Goal: Navigation & Orientation: Find specific page/section

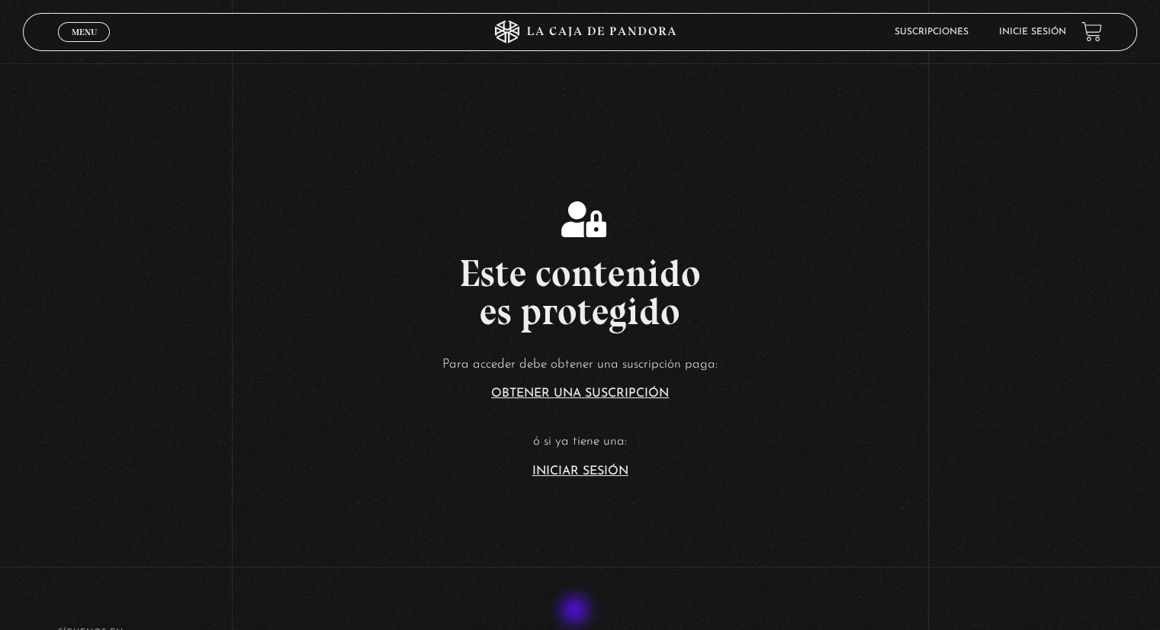
scroll to position [179, 0]
click at [607, 471] on link "Iniciar Sesión" at bounding box center [581, 471] width 96 height 12
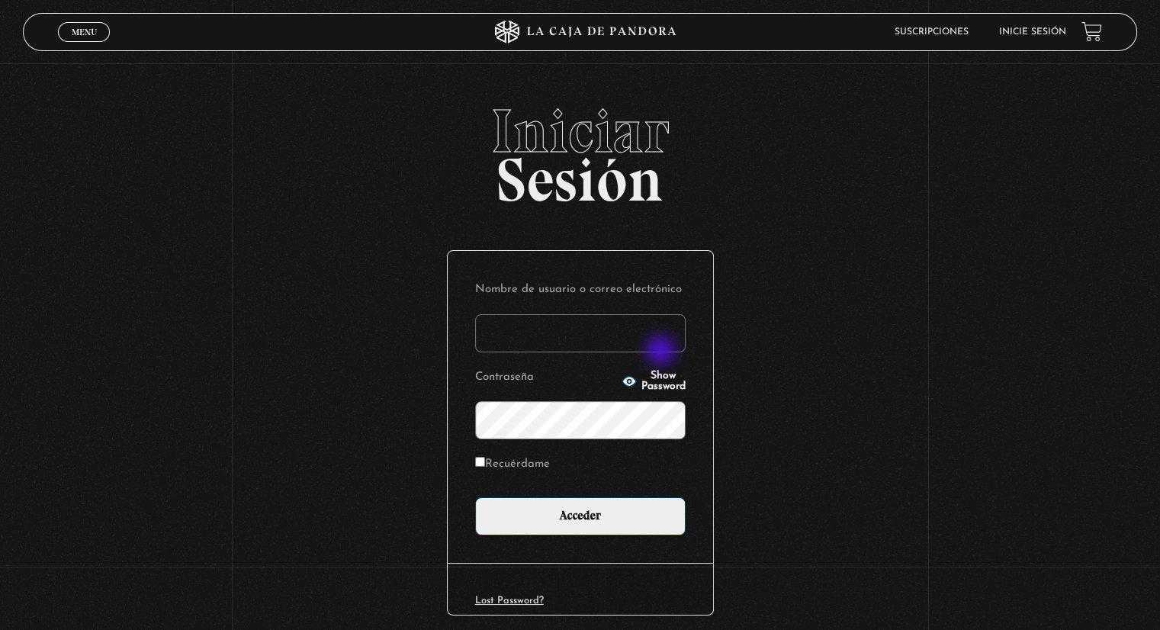
type input "[EMAIL_ADDRESS][DOMAIN_NAME]"
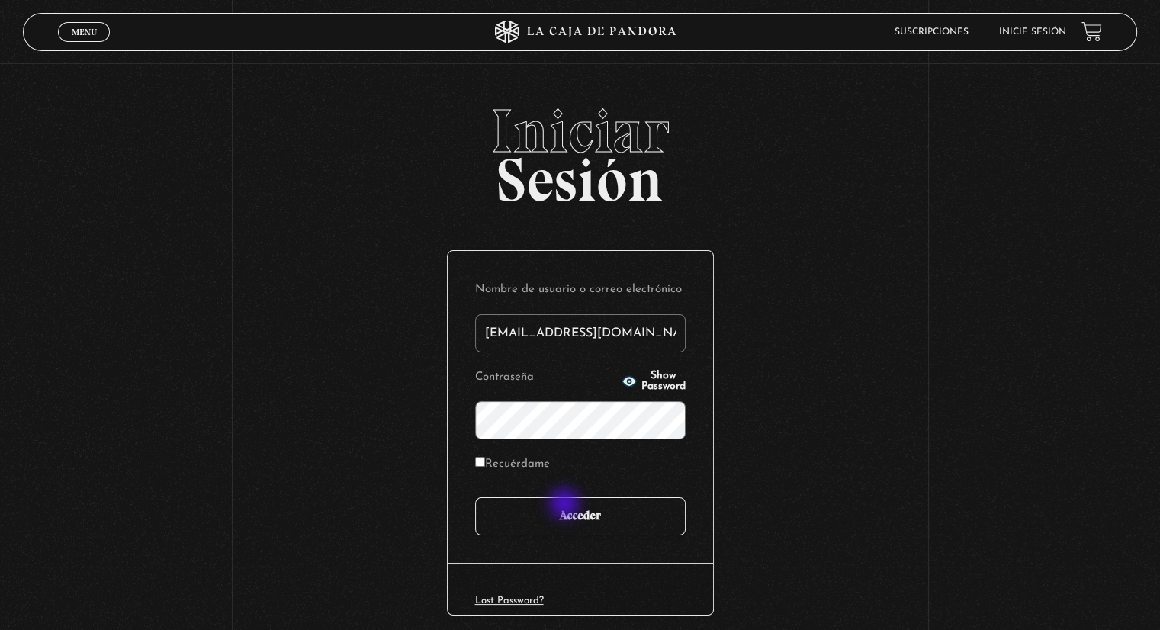
click at [566, 505] on input "Acceder" at bounding box center [580, 516] width 211 height 38
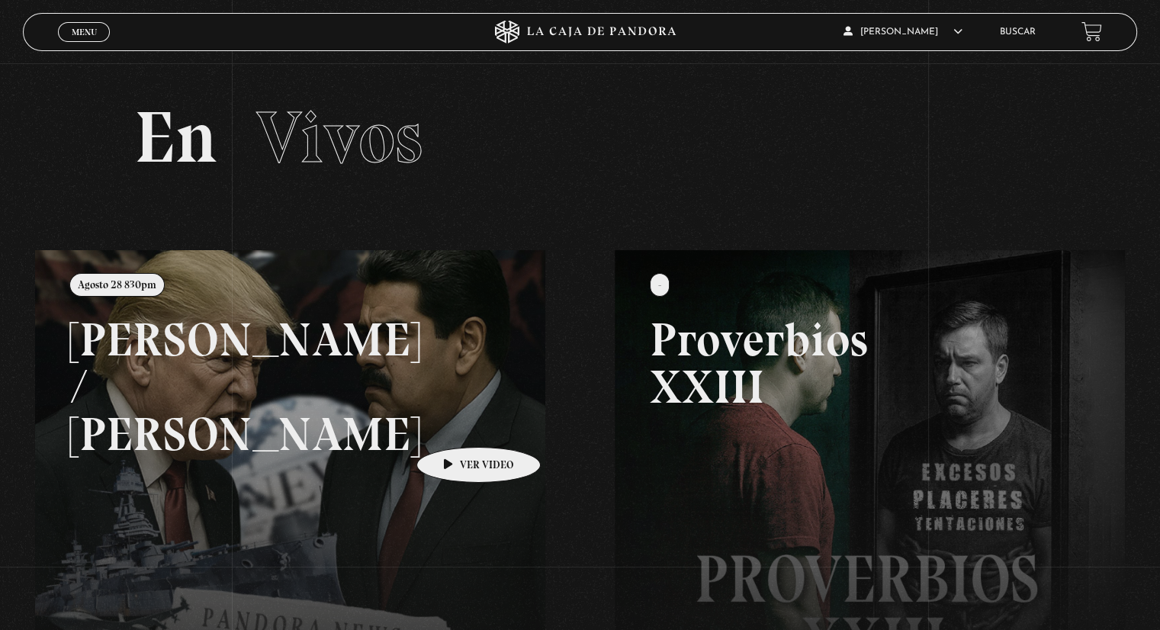
click at [455, 424] on link at bounding box center [615, 565] width 1160 height 630
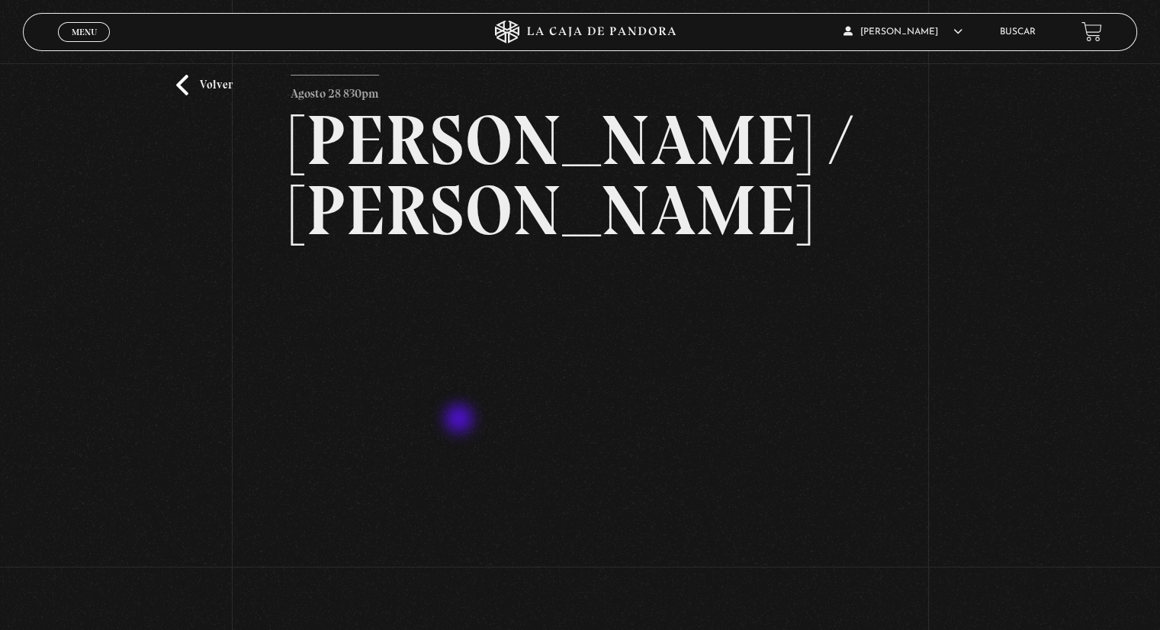
scroll to position [52, 0]
